Goal: Transaction & Acquisition: Purchase product/service

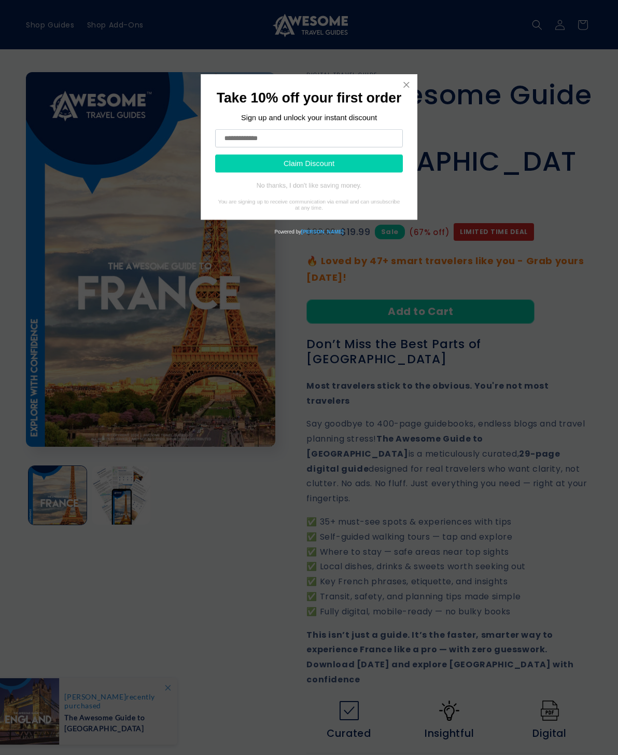
click at [387, 135] on input "text" at bounding box center [309, 129] width 270 height 26
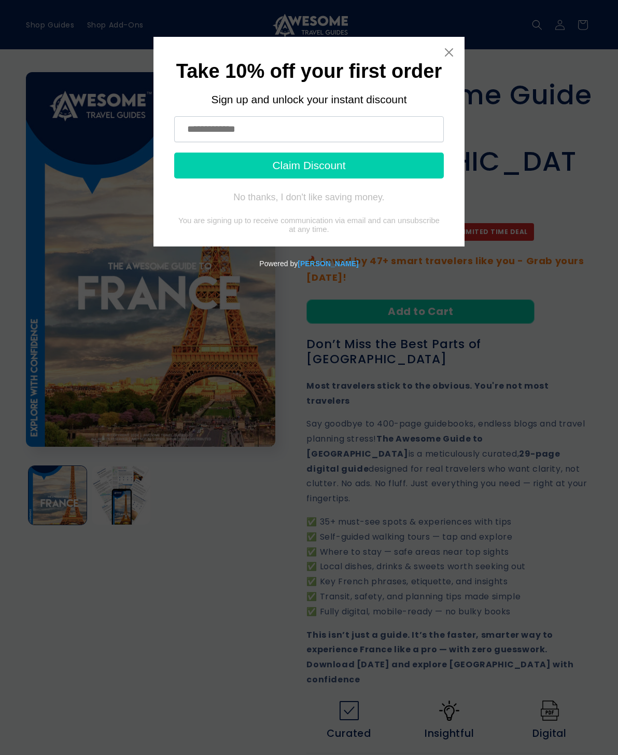
type input "**********"
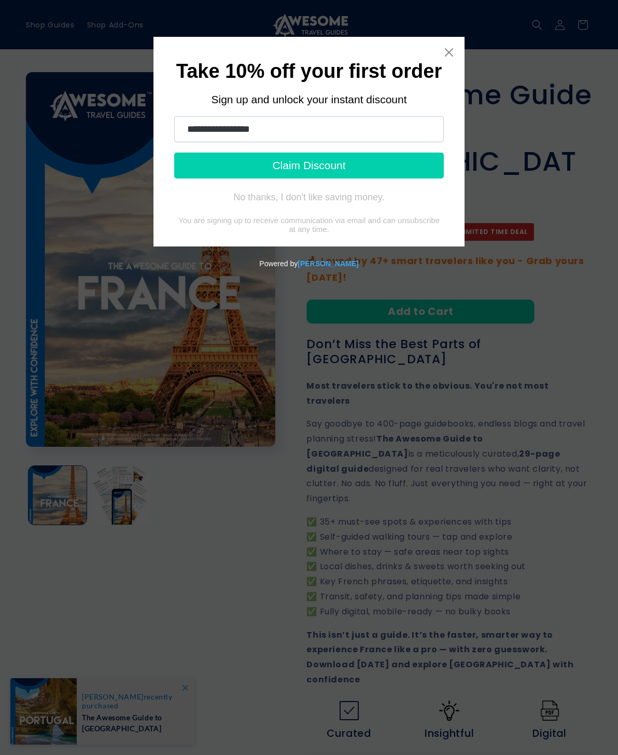
click at [340, 161] on button "Claim Discount" at bounding box center [309, 165] width 270 height 26
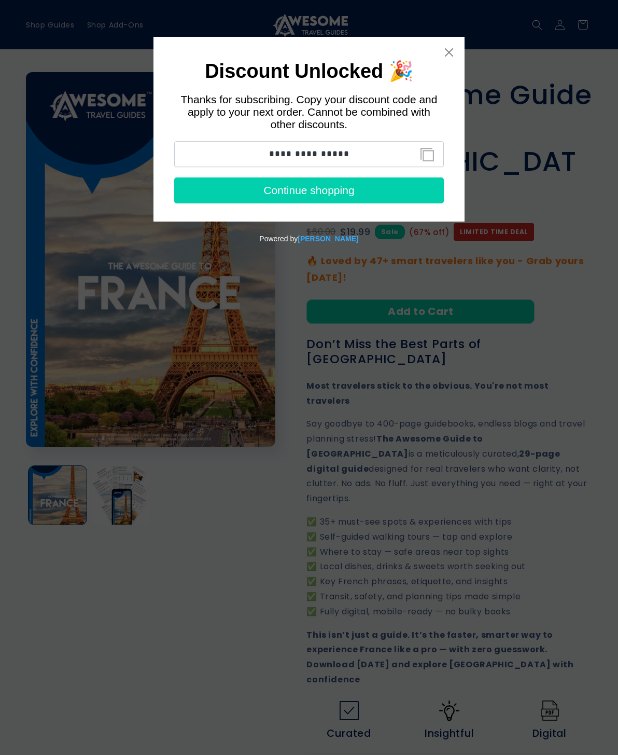
click at [369, 156] on input "**********" at bounding box center [309, 154] width 270 height 26
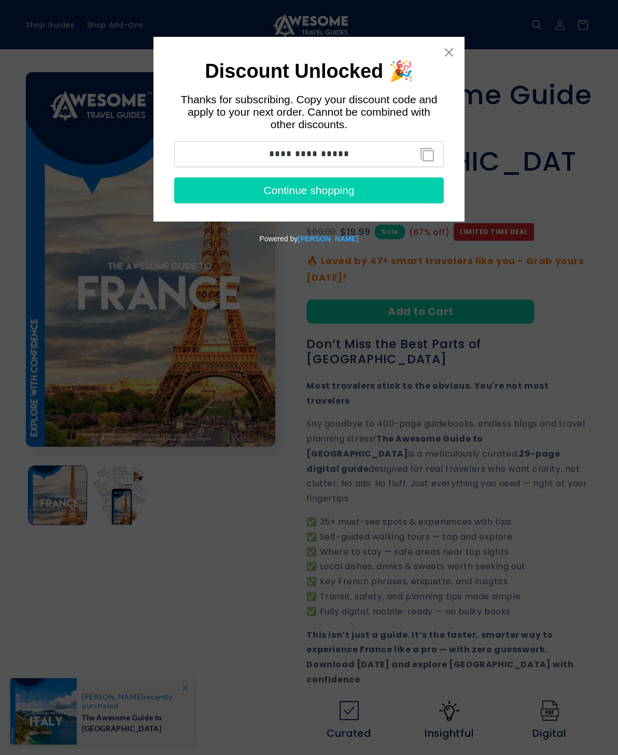
click at [336, 199] on button "Continue shopping" at bounding box center [309, 190] width 270 height 26
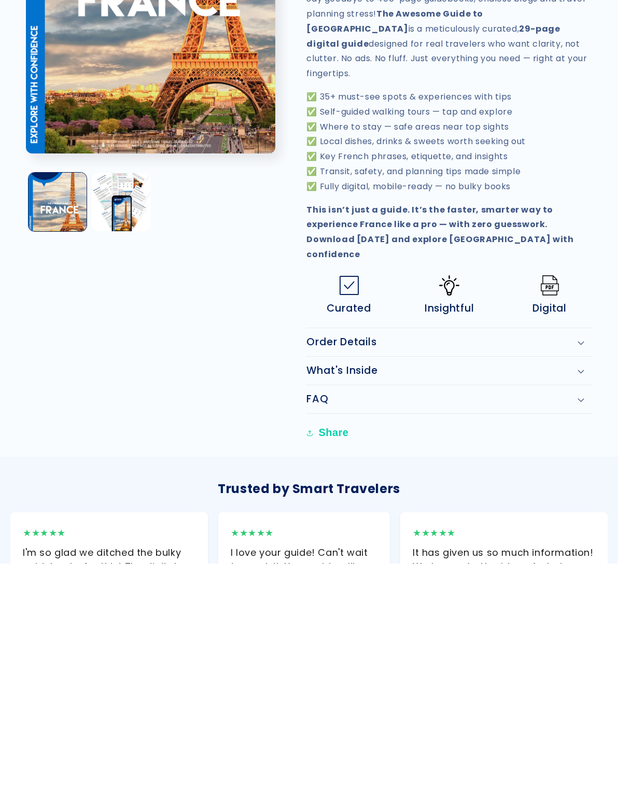
scroll to position [204, 0]
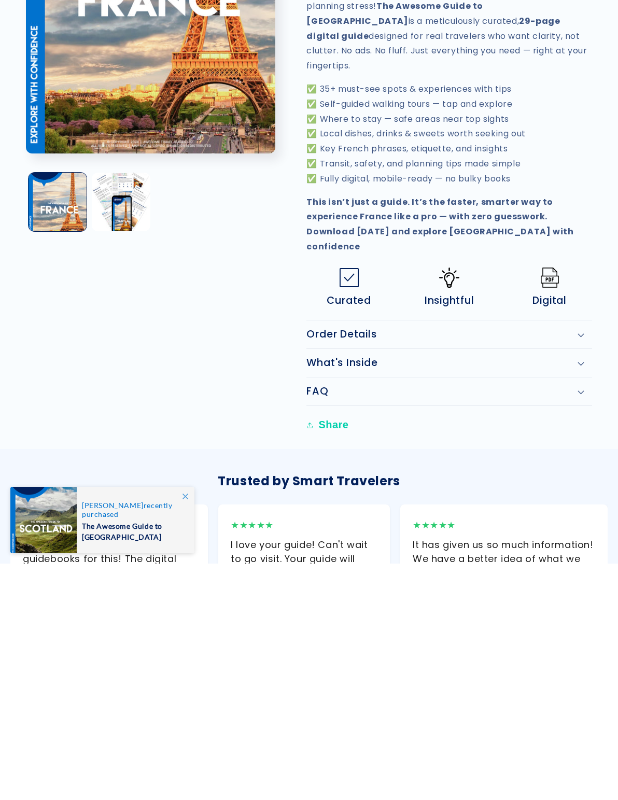
click at [512, 565] on div "Order Details" at bounding box center [450, 571] width 286 height 12
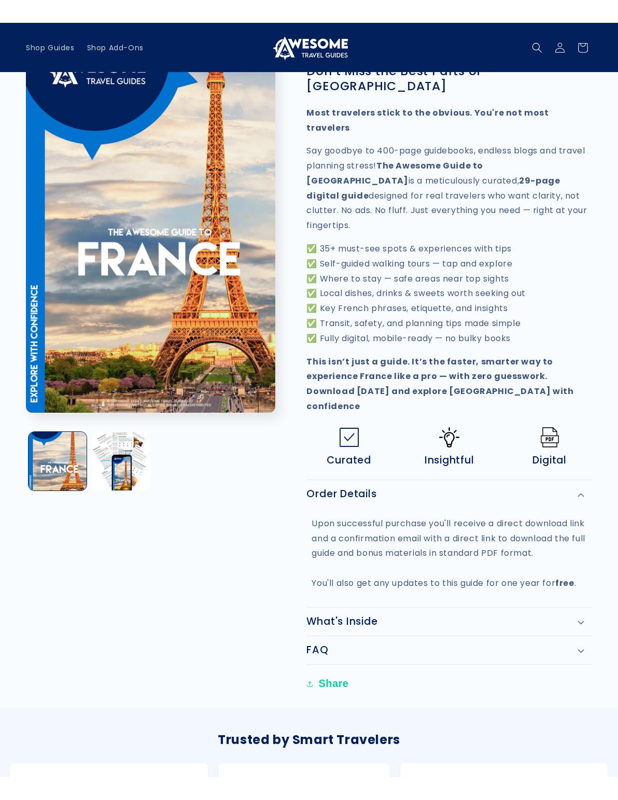
scroll to position [303, 0]
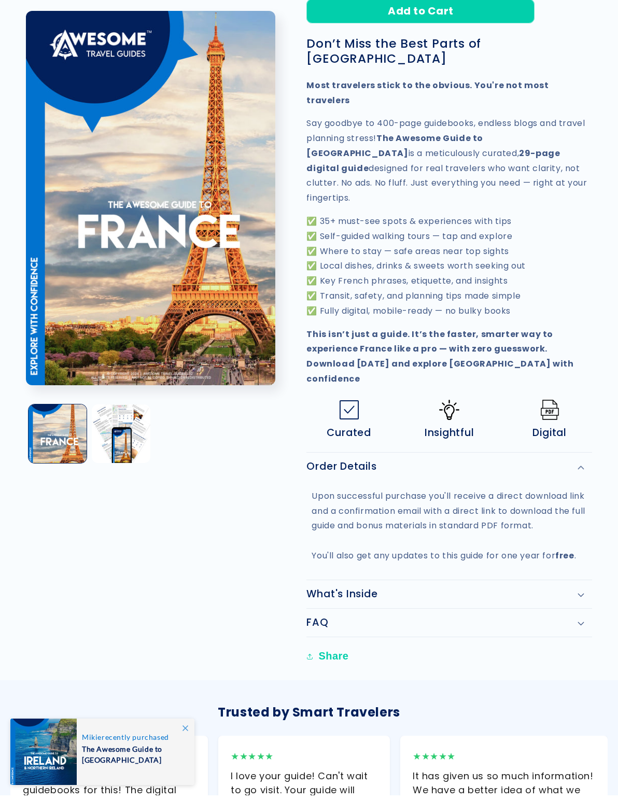
click at [551, 405] on img at bounding box center [550, 415] width 20 height 20
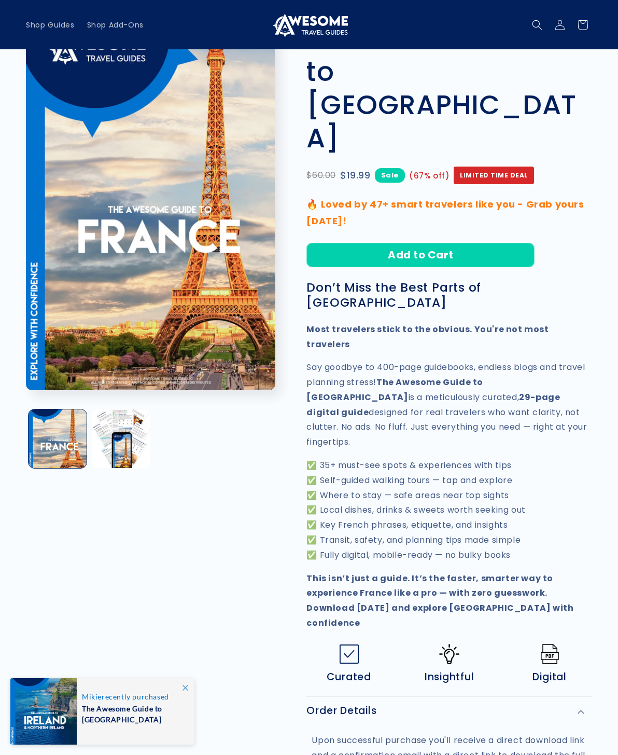
scroll to position [42, 0]
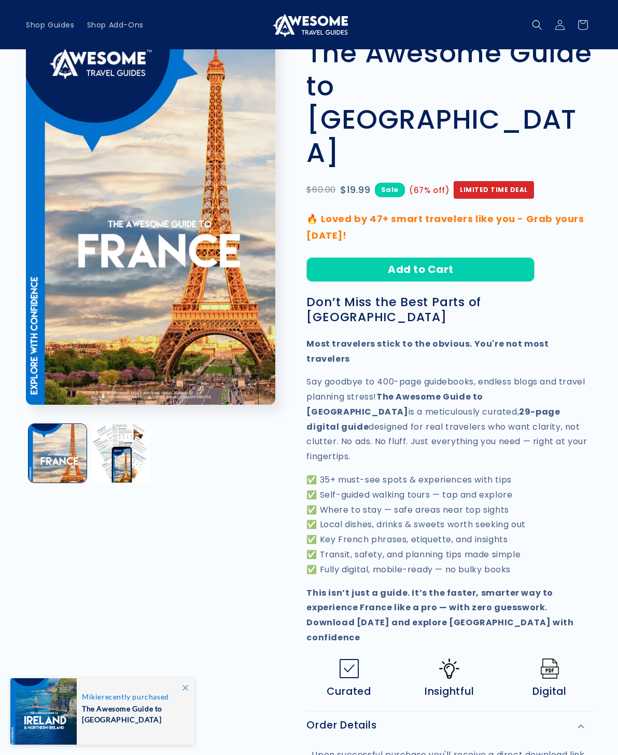
click at [431, 257] on button "Add to Cart" at bounding box center [421, 269] width 228 height 24
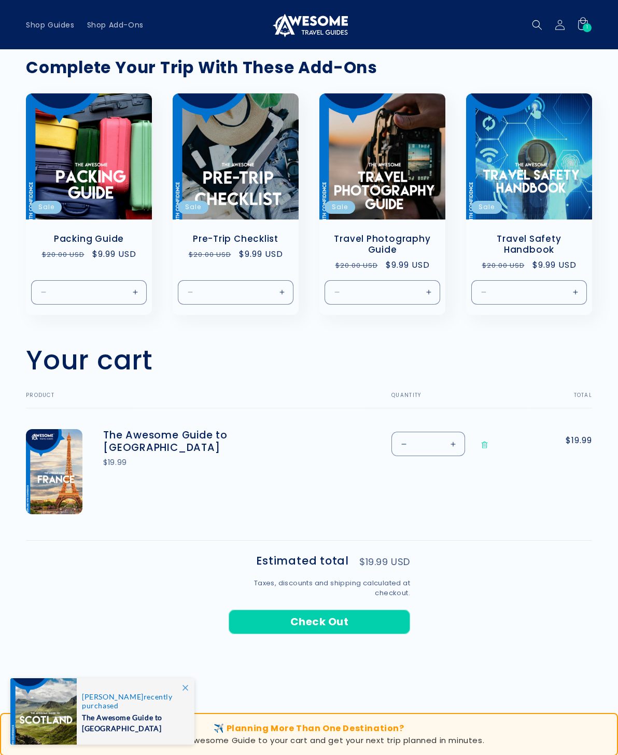
click at [231, 652] on shopify-apple-pay-button at bounding box center [230, 646] width 3 height 12
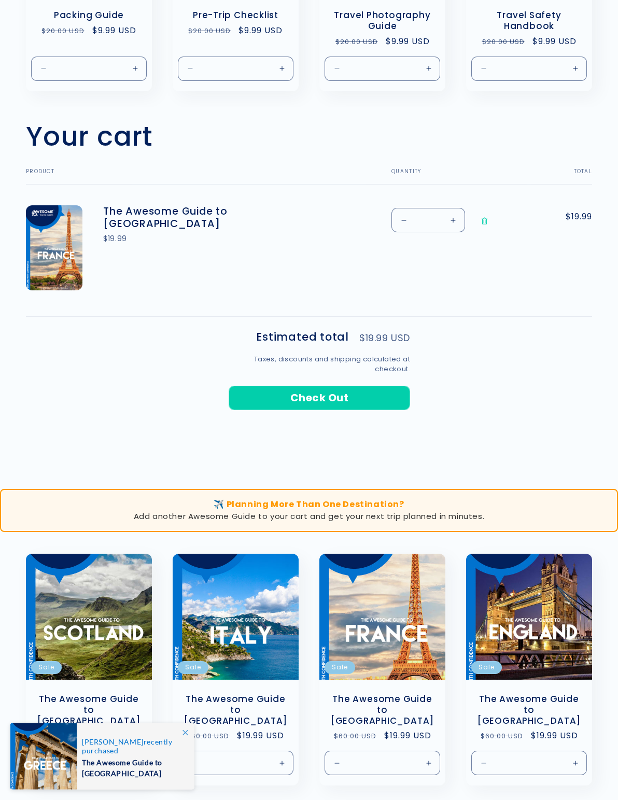
scroll to position [228, 0]
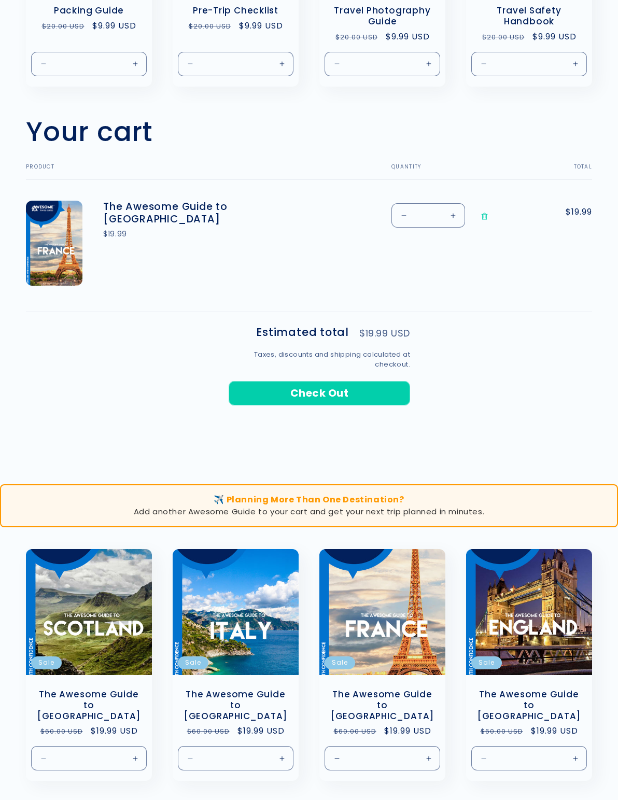
click at [231, 421] on shopify-apple-pay-button at bounding box center [230, 418] width 3 height 12
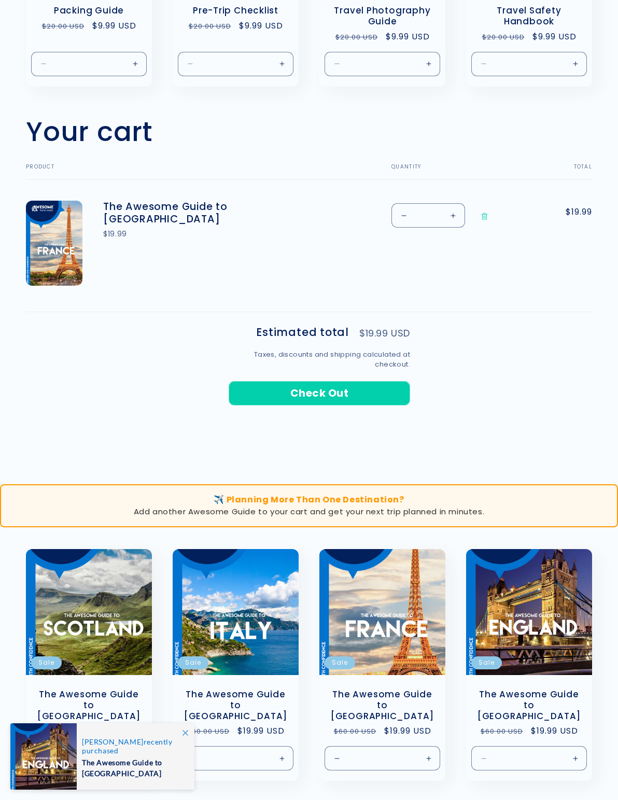
click at [231, 416] on shopify-apple-pay-button at bounding box center [230, 418] width 3 height 12
